Goal: Entertainment & Leisure: Consume media (video, audio)

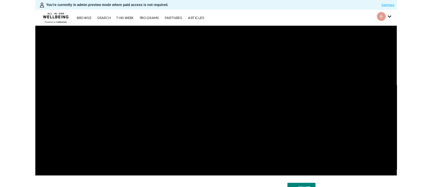
scroll to position [55, 0]
